Goal: Task Accomplishment & Management: Manage account settings

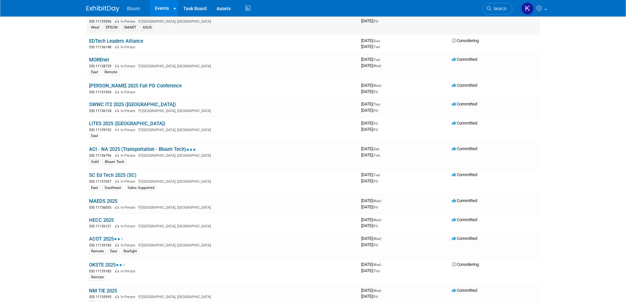
scroll to position [197, 0]
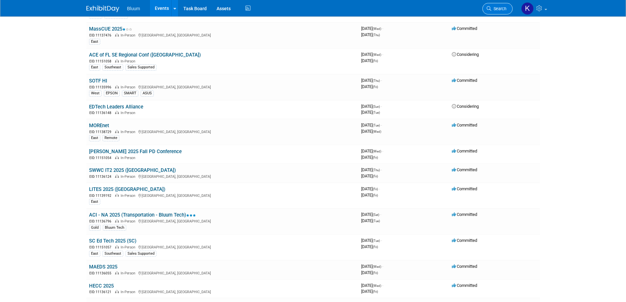
click at [502, 11] on span "Search" at bounding box center [499, 8] width 15 height 5
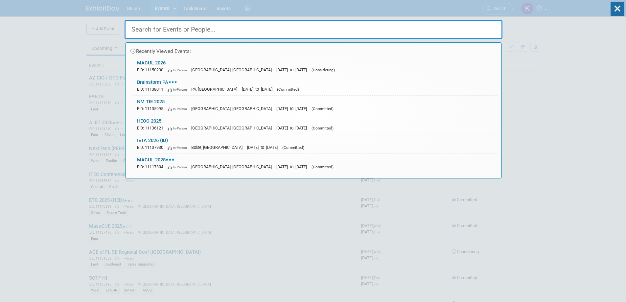
type input "u"
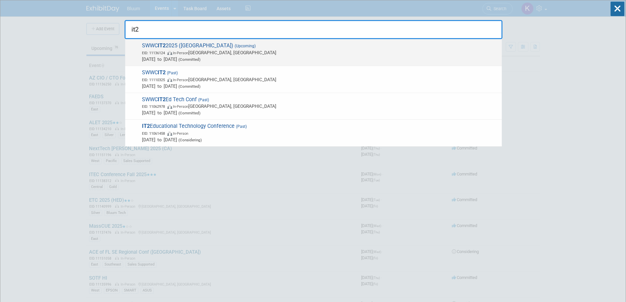
type input "it2"
click at [193, 54] on span "EID: 11136124 In-Person [PERSON_NAME], [GEOGRAPHIC_DATA]" at bounding box center [320, 52] width 357 height 7
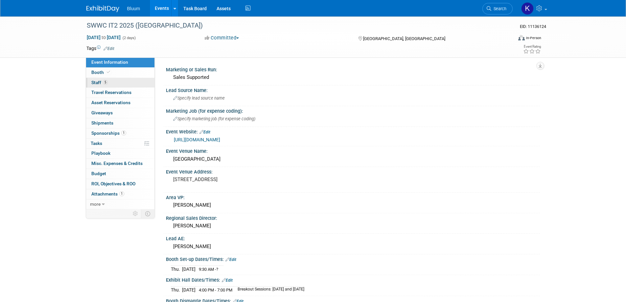
click at [103, 83] on span "5" at bounding box center [105, 82] width 5 height 5
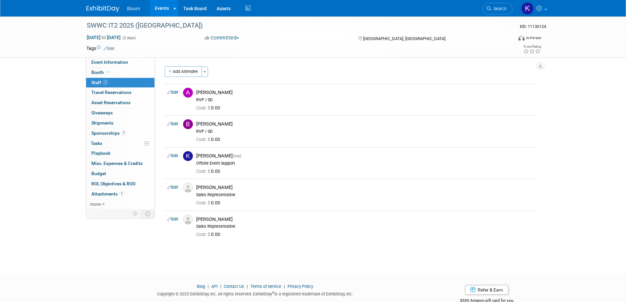
click at [174, 68] on button "Add Attendee" at bounding box center [183, 71] width 37 height 11
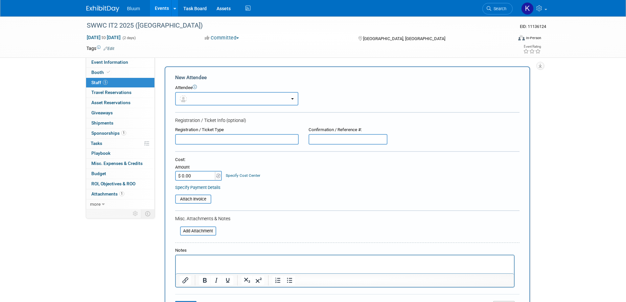
click at [224, 95] on button "button" at bounding box center [236, 98] width 123 height 13
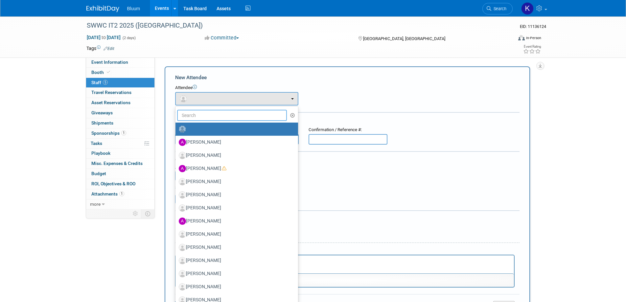
click at [197, 116] on input "text" at bounding box center [232, 115] width 110 height 11
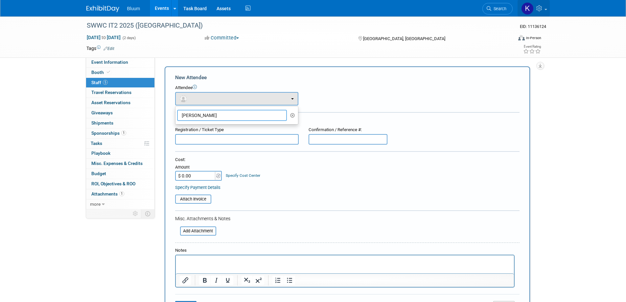
type input "anna"
click at [542, 9] on icon at bounding box center [541, 8] width 8 height 6
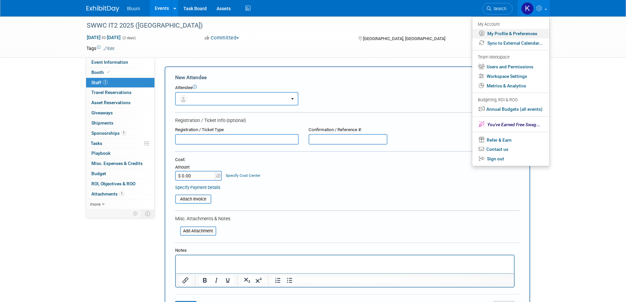
click at [504, 32] on link "My Profile & Preferences" at bounding box center [510, 34] width 77 height 10
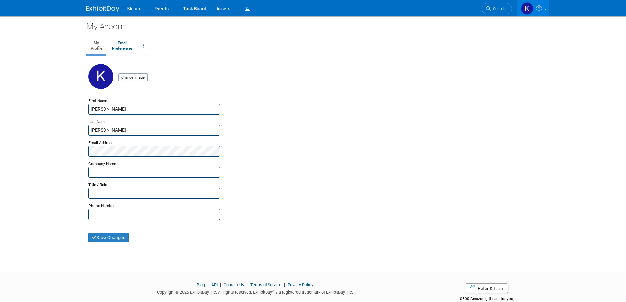
click at [544, 8] on link at bounding box center [533, 8] width 32 height 16
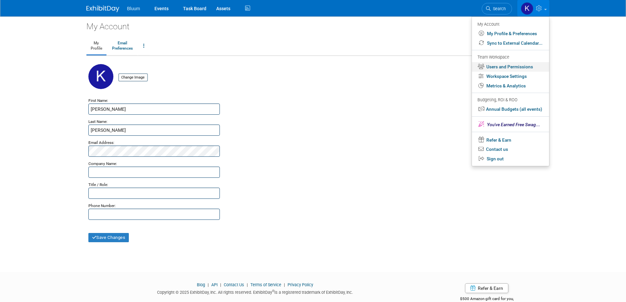
click at [504, 66] on link "Users and Permissions" at bounding box center [510, 67] width 77 height 10
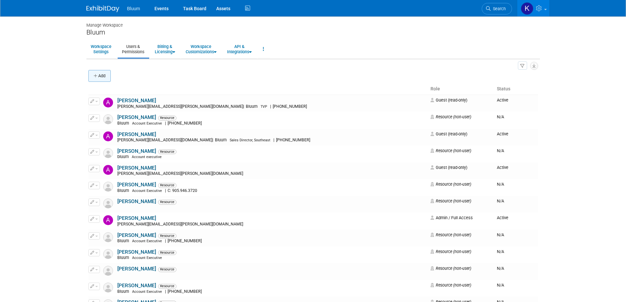
click at [94, 72] on button "Add" at bounding box center [99, 76] width 22 height 12
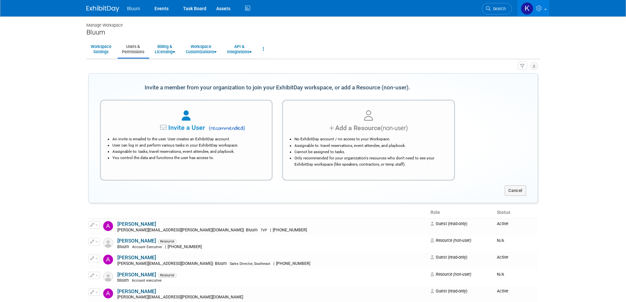
click at [173, 129] on span "Invite a User" at bounding box center [166, 128] width 78 height 8
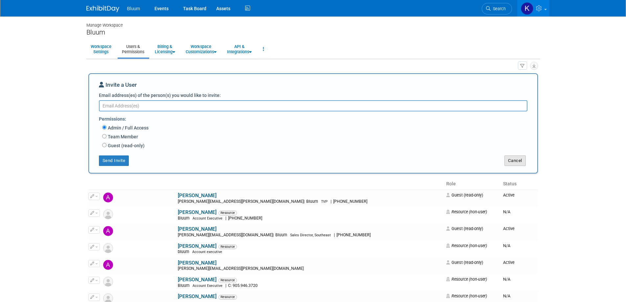
click at [511, 161] on button "Cancel" at bounding box center [515, 161] width 21 height 11
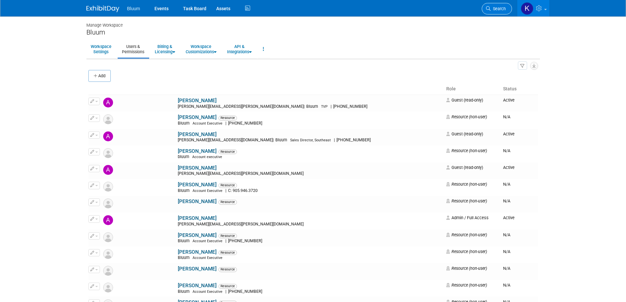
click at [507, 7] on link "Search" at bounding box center [497, 9] width 30 height 12
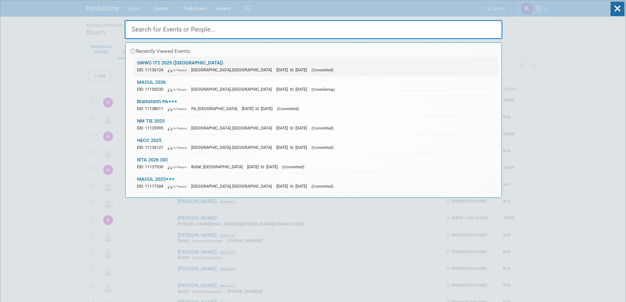
click at [165, 64] on link "SWWC IT2 2025 (MN) EID: 11136124 In-Person Willmar, MN Oct 23, 2025 to Oct 24, …" at bounding box center [316, 66] width 365 height 19
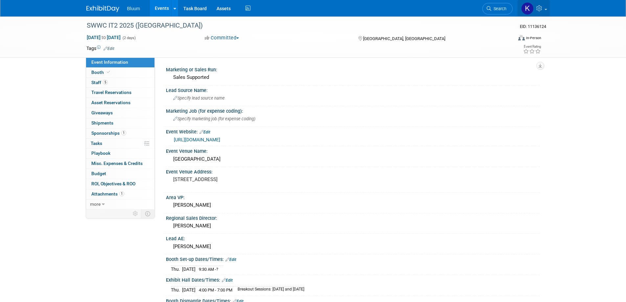
click at [537, 8] on icon at bounding box center [541, 8] width 8 height 6
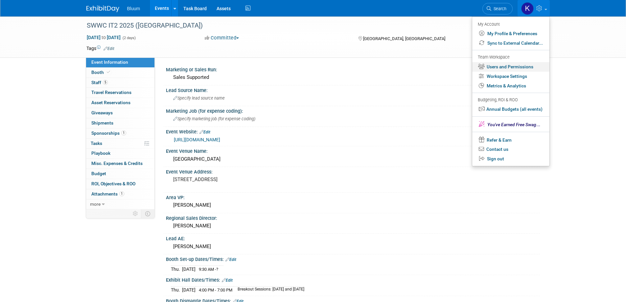
click at [501, 67] on link "Users and Permissions" at bounding box center [510, 67] width 77 height 10
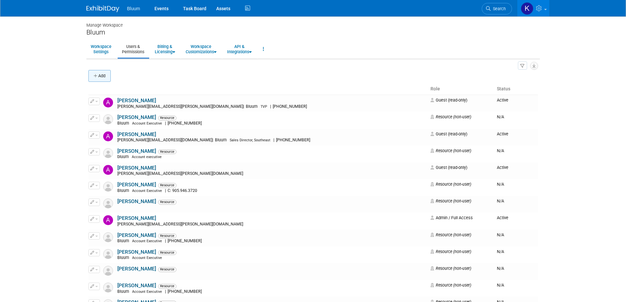
click at [110, 74] on button "Add" at bounding box center [99, 76] width 22 height 12
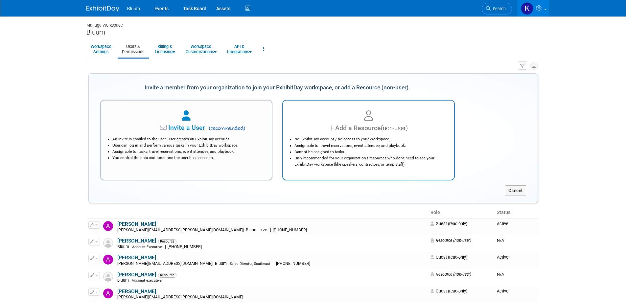
click at [397, 135] on div "No ExhibitDay account / no access to your Workspace. Assignable to: travel rese…" at bounding box center [368, 150] width 155 height 35
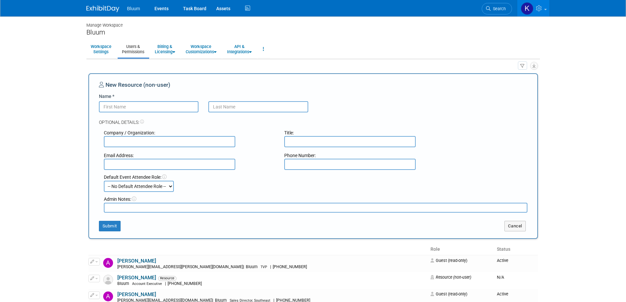
paste input "[PERSON_NAME]"
drag, startPoint x: 115, startPoint y: 108, endPoint x: 141, endPoint y: 108, distance: 26.0
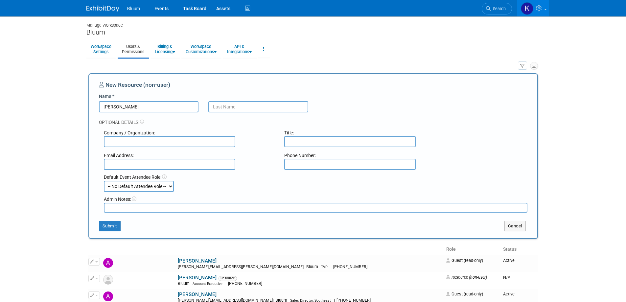
click at [141, 108] on input "[PERSON_NAME]" at bounding box center [149, 106] width 100 height 11
type input "[PERSON_NAME]"
click at [228, 105] on input "text" at bounding box center [258, 106] width 100 height 11
paste input "Derry"
type input "Derry"
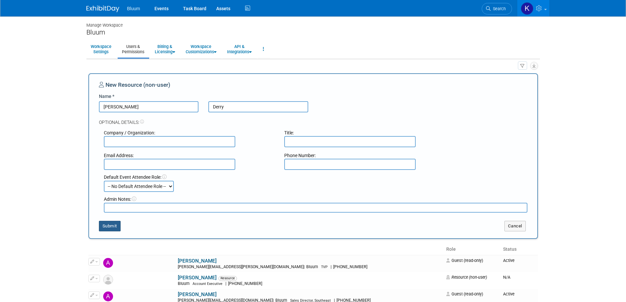
click at [105, 225] on button "Submit" at bounding box center [110, 226] width 22 height 11
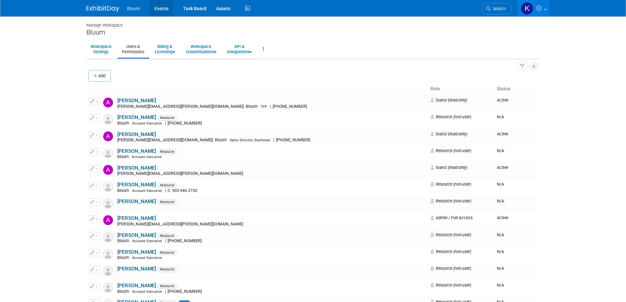
click at [158, 6] on link "Events" at bounding box center [162, 8] width 24 height 16
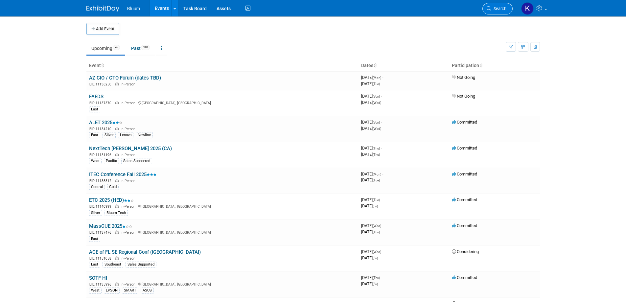
click at [497, 10] on span "Search" at bounding box center [499, 8] width 15 height 5
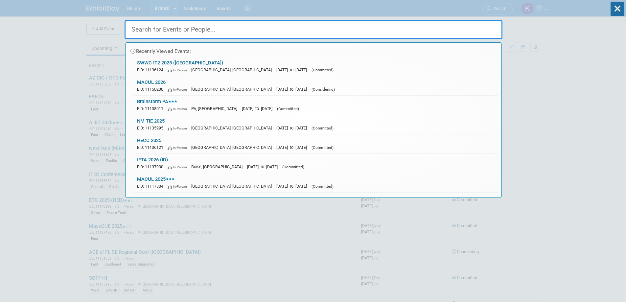
click at [372, 31] on input "text" at bounding box center [314, 29] width 378 height 19
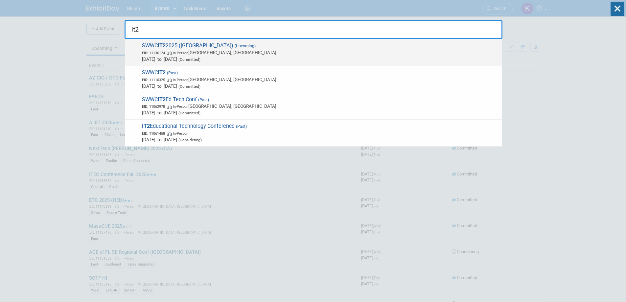
type input "it2"
click at [196, 50] on span "EID: 11136124 In-Person Willmar, MN" at bounding box center [320, 52] width 357 height 7
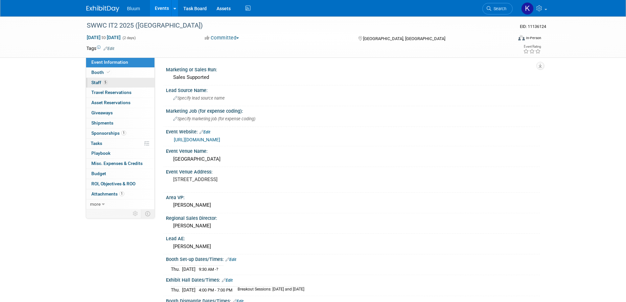
click at [96, 84] on span "Staff 5" at bounding box center [99, 82] width 16 height 5
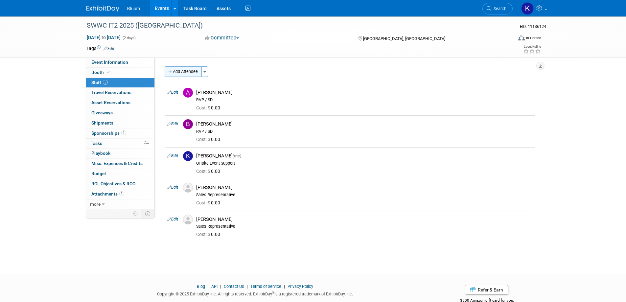
click at [185, 74] on button "Add Attendee" at bounding box center [183, 71] width 37 height 11
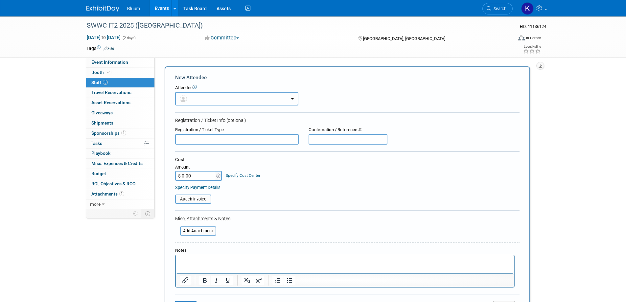
click at [196, 100] on button "button" at bounding box center [236, 98] width 123 height 13
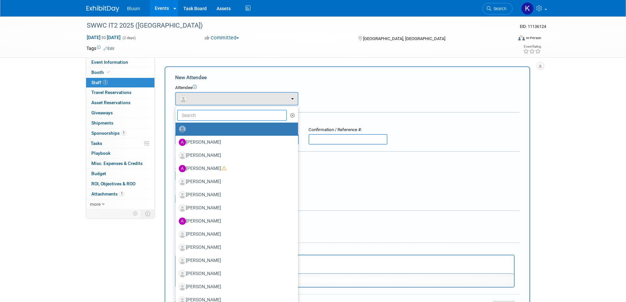
click at [188, 114] on input "text" at bounding box center [232, 115] width 110 height 11
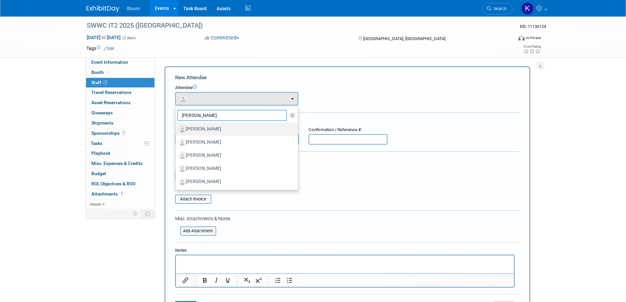
type input "[PERSON_NAME]"
click at [202, 131] on label "[PERSON_NAME]" at bounding box center [235, 129] width 113 height 11
click at [177, 131] on input "[PERSON_NAME]" at bounding box center [174, 128] width 4 height 4
select select "d3cb7d60-db58-46f4-bb87-e65f6e7309d3"
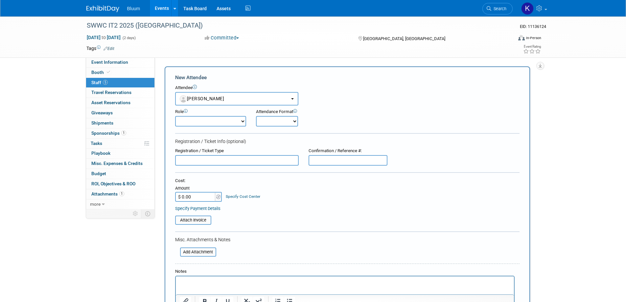
click at [211, 121] on select "Account Executive Demonstrator Event Support Host Leadership Offsite Event Supp…" at bounding box center [210, 121] width 71 height 11
select select "600"
click at [175, 116] on select "Account Executive Demonstrator Event Support Host Leadership Offsite Event Supp…" at bounding box center [210, 121] width 71 height 11
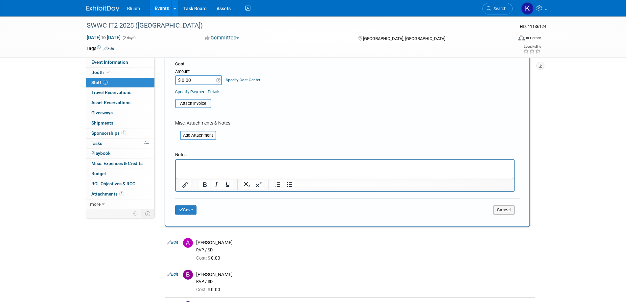
scroll to position [164, 0]
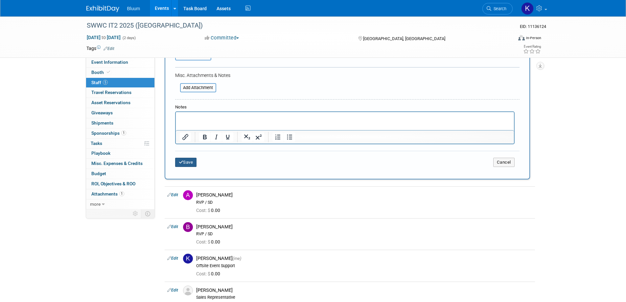
click at [184, 164] on button "Save" at bounding box center [186, 162] width 22 height 9
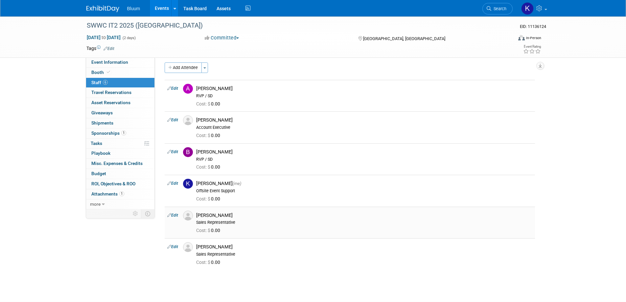
scroll to position [0, 0]
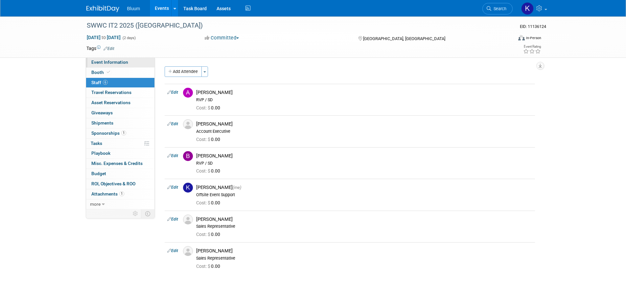
click at [101, 62] on span "Event Information" at bounding box center [109, 62] width 37 height 5
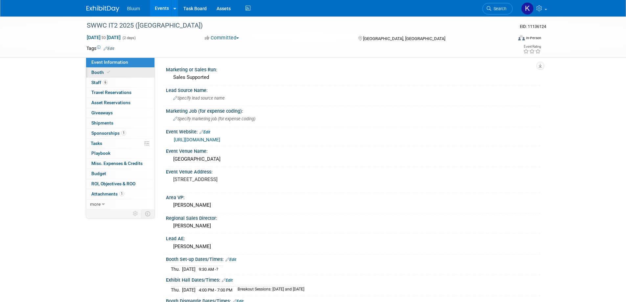
click at [98, 75] on link "Booth" at bounding box center [120, 73] width 68 height 10
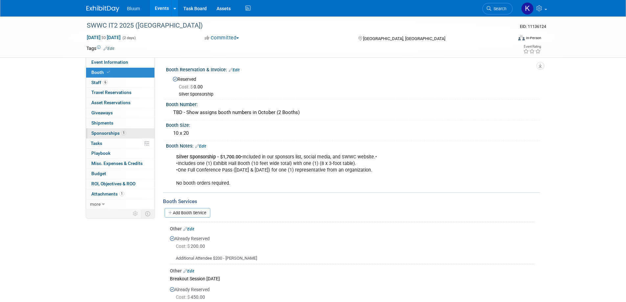
click at [101, 132] on span "Sponsorships 1" at bounding box center [108, 133] width 35 height 5
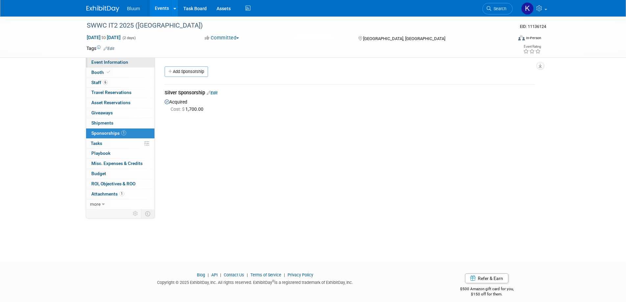
click at [112, 65] on link "Event Information" at bounding box center [120, 63] width 68 height 10
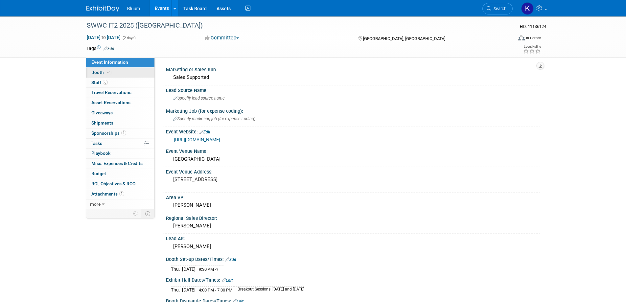
click at [97, 71] on span "Booth" at bounding box center [101, 72] width 20 height 5
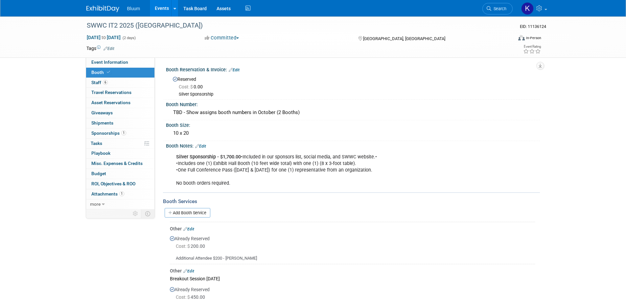
click at [115, 134] on span "Sponsorships 1" at bounding box center [108, 133] width 35 height 5
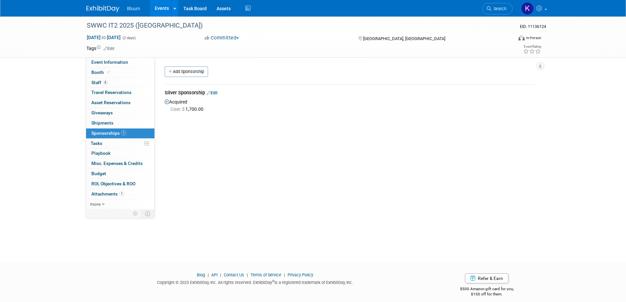
click at [214, 92] on link "Edit" at bounding box center [212, 92] width 11 height 5
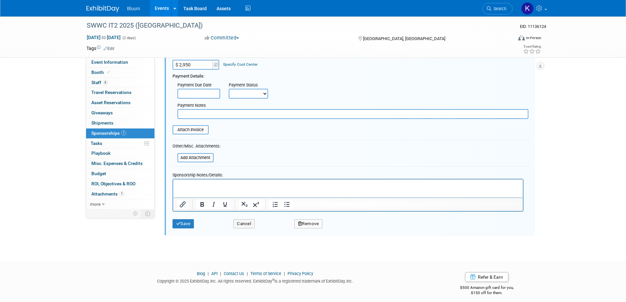
scroll to position [91, 0]
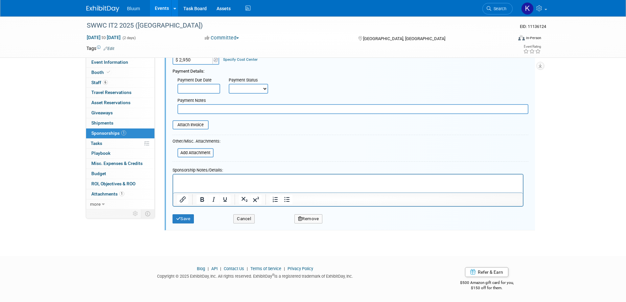
type input "$ 2,950.00"
click at [184, 221] on button "Save" at bounding box center [184, 218] width 22 height 9
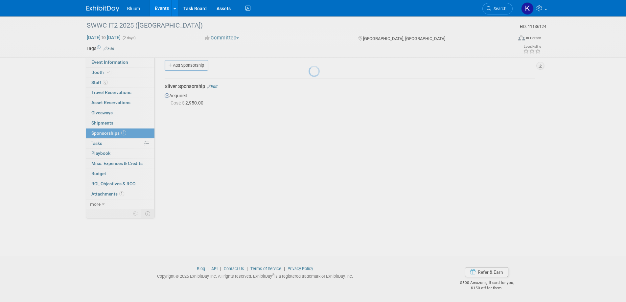
scroll to position [6, 0]
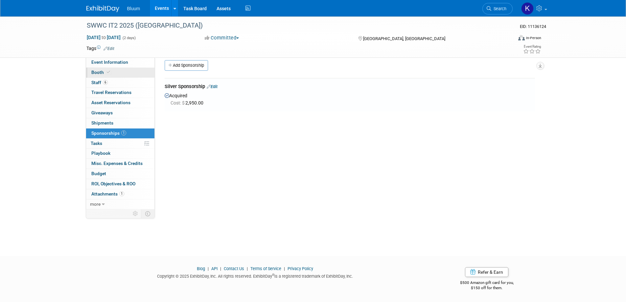
click at [100, 72] on span "Booth" at bounding box center [101, 72] width 20 height 5
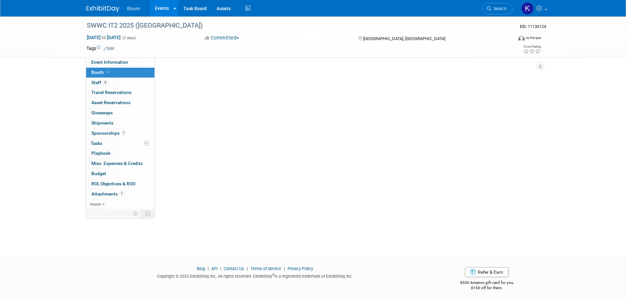
scroll to position [0, 0]
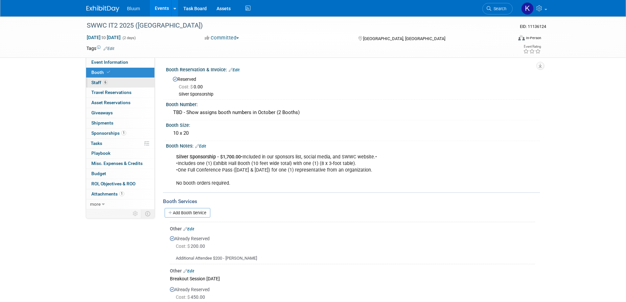
click at [98, 83] on span "Staff 6" at bounding box center [99, 82] width 16 height 5
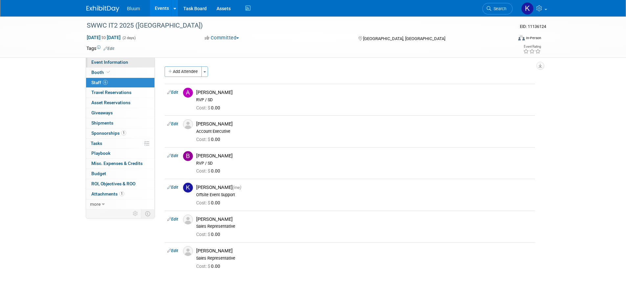
click at [103, 60] on span "Event Information" at bounding box center [109, 62] width 37 height 5
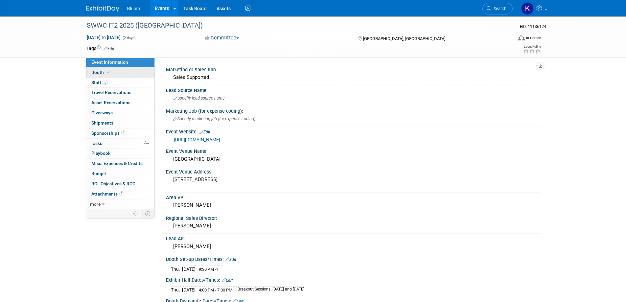
click at [99, 73] on span "Booth" at bounding box center [101, 72] width 20 height 5
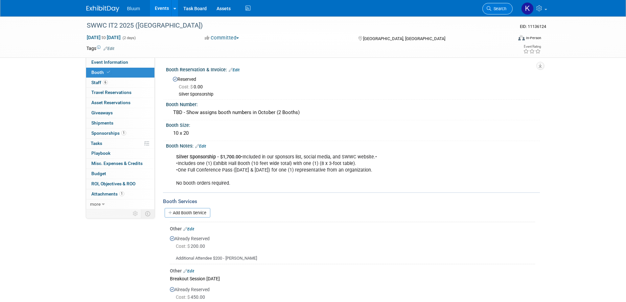
click at [503, 10] on span "Search" at bounding box center [499, 8] width 15 height 5
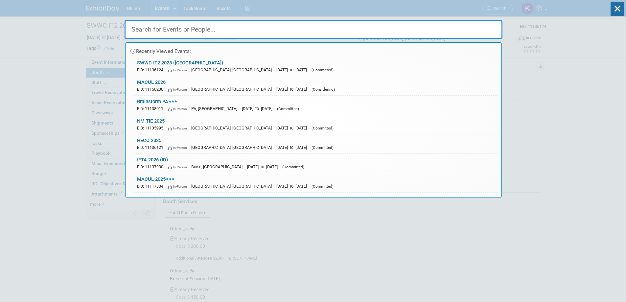
click at [283, 29] on input "text" at bounding box center [314, 29] width 378 height 19
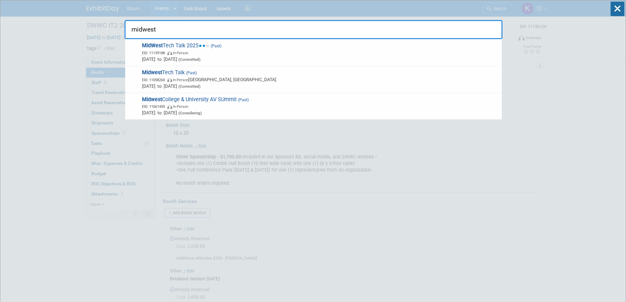
type input "midwest"
drag, startPoint x: 176, startPoint y: 28, endPoint x: 91, endPoint y: 31, distance: 85.2
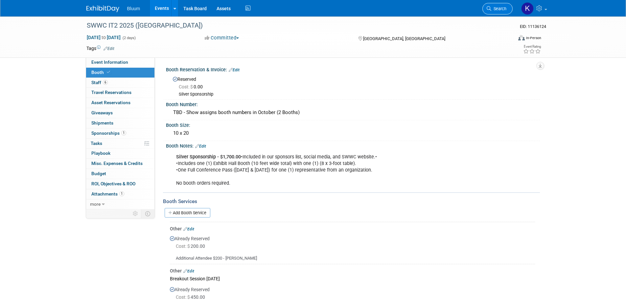
click at [508, 6] on link "Search" at bounding box center [498, 9] width 30 height 12
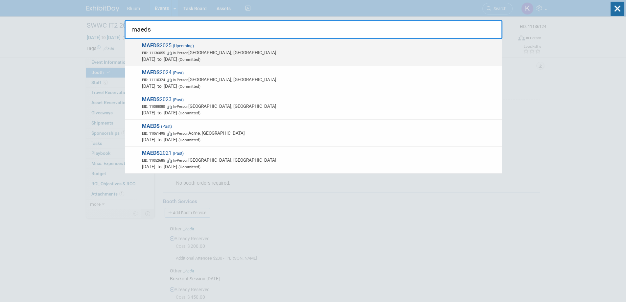
type input "maeds"
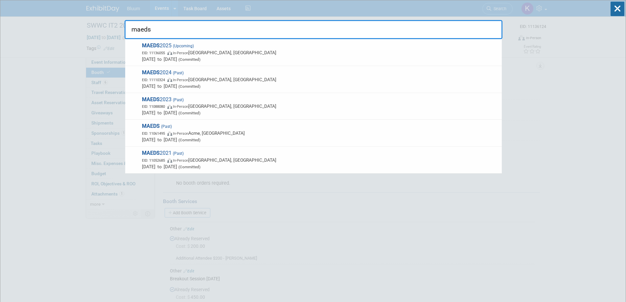
click at [188, 52] on span "In-Person" at bounding box center [180, 53] width 15 height 4
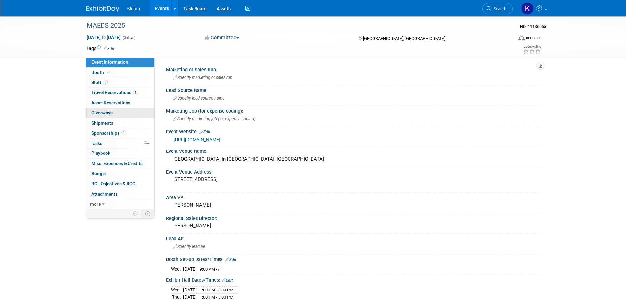
click at [106, 116] on link "0 Giveaways 0" at bounding box center [120, 113] width 68 height 10
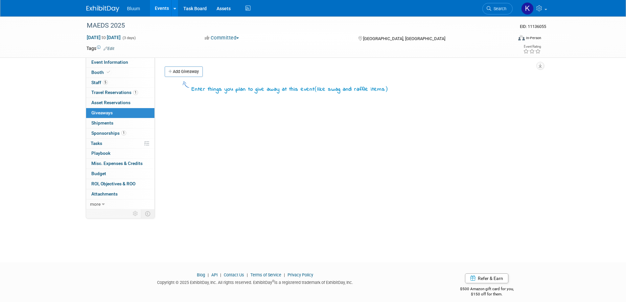
click at [183, 71] on link "Add Giveaway" at bounding box center [184, 71] width 38 height 11
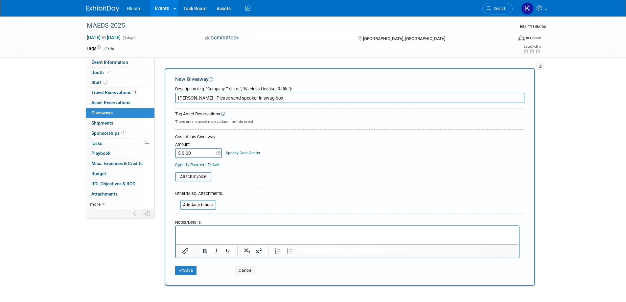
type input "Taylor - Please send speaker in swag box"
click at [189, 231] on p "Rich Text Area. Press ALT-0 for help." at bounding box center [348, 232] width 336 height 7
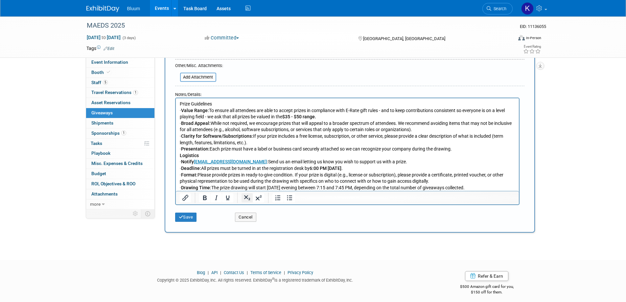
scroll to position [132, 0]
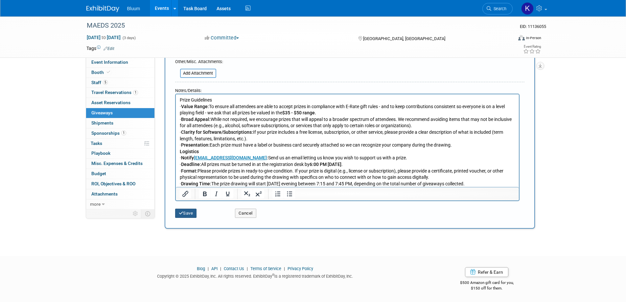
click at [190, 213] on button "Save" at bounding box center [186, 213] width 22 height 9
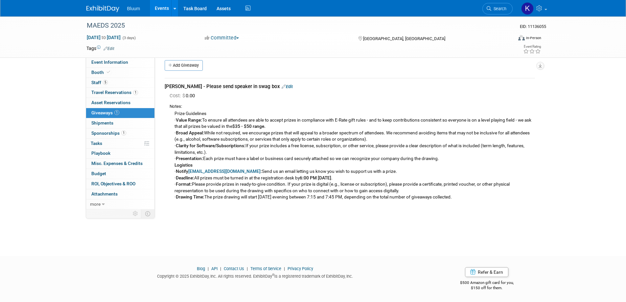
scroll to position [0, 0]
